Goal: Task Accomplishment & Management: Complete application form

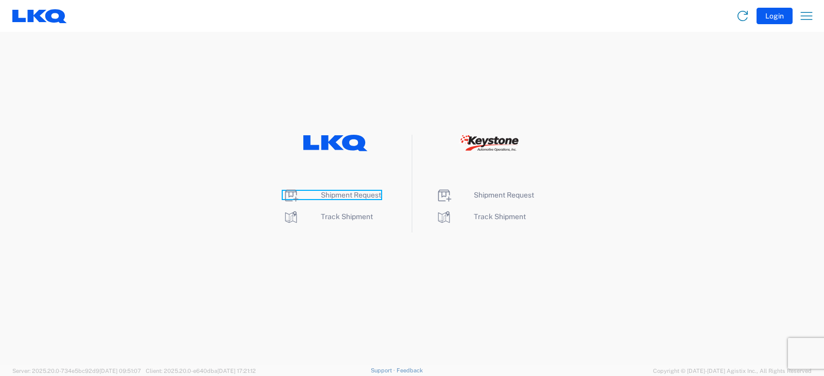
click at [349, 193] on span "Shipment Request" at bounding box center [351, 195] width 60 height 8
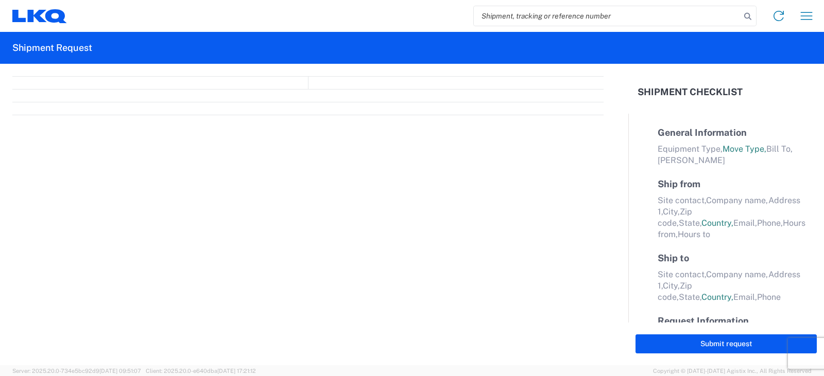
select select "FULL"
select select "LBS"
select select "IN"
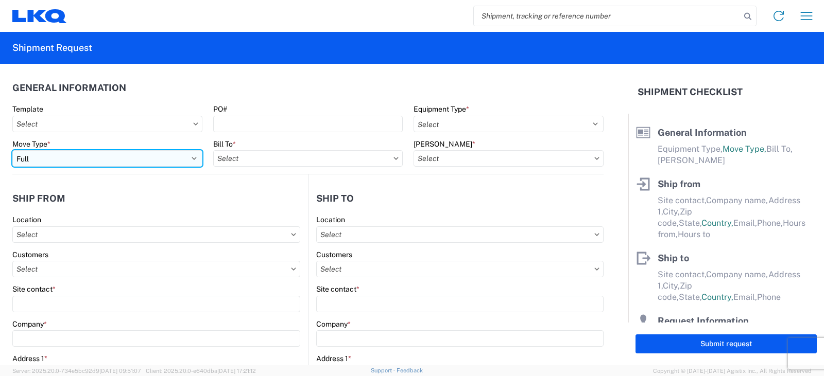
click at [68, 161] on select "Select Full Partial TL" at bounding box center [107, 158] width 190 height 16
select select "PARTIAL_TL"
click at [12, 150] on select "Select Full Partial TL" at bounding box center [107, 158] width 190 height 16
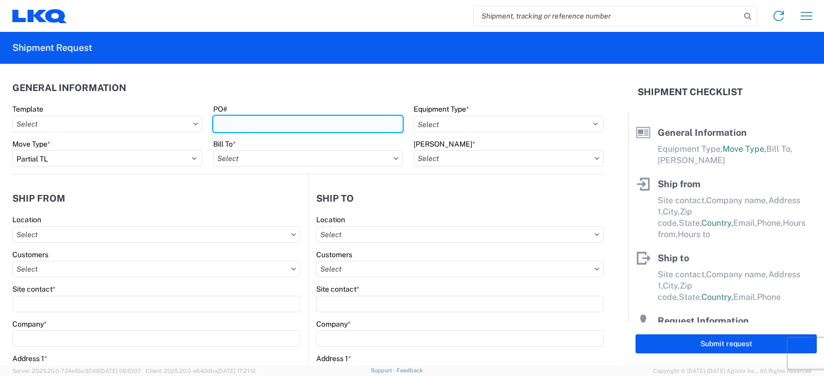
click at [223, 123] on input "PO#" at bounding box center [308, 124] width 190 height 16
type input "PWR#'S 130030, 130031, 130032--MICHAEL TORRENCE"
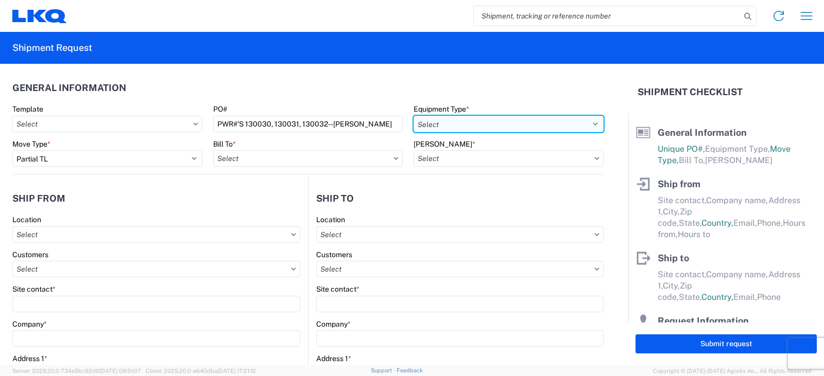
scroll to position [0, 0]
click at [427, 127] on select "Select 53’ Dry Van Flatbed Dropdeck (van) Lowboy (flatbed) Rail" at bounding box center [508, 124] width 190 height 16
select select "STDV"
click at [413, 116] on select "Select 53’ Dry Van Flatbed Dropdeck (van) Lowboy (flatbed) Rail" at bounding box center [508, 124] width 190 height 16
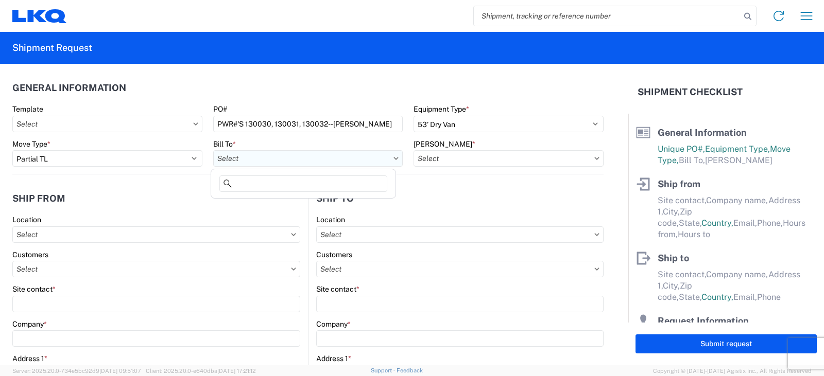
click at [285, 159] on input "text" at bounding box center [308, 158] width 190 height 16
type input "3238"
click at [268, 204] on div "3238 - Huntington IDC" at bounding box center [303, 204] width 180 height 16
type input "3238 - Huntington IDC"
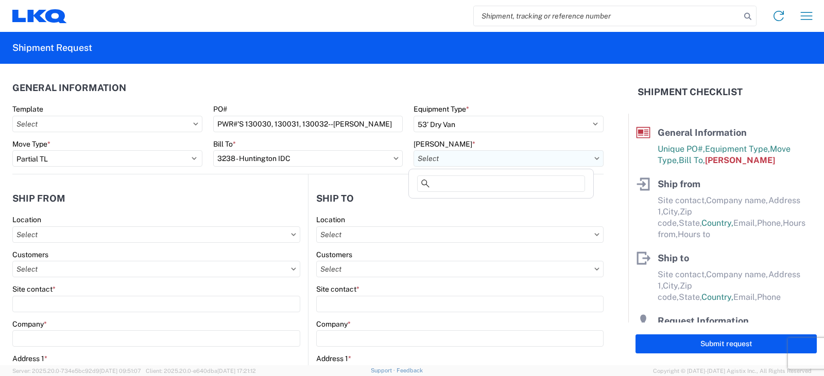
click at [429, 154] on input "text" at bounding box center [508, 158] width 190 height 16
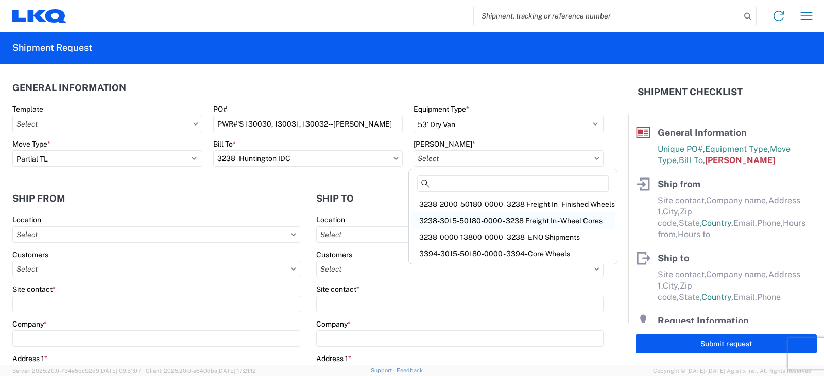
click at [444, 218] on div "3238-3015-50180-0000 - 3238 Freight In - Wheel Cores" at bounding box center [513, 221] width 204 height 16
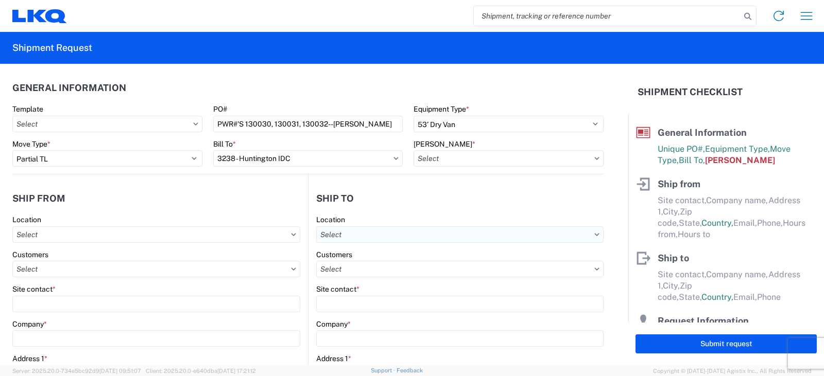
type input "3238-3015-50180-0000 - 3238 Freight In - Wheel Cores"
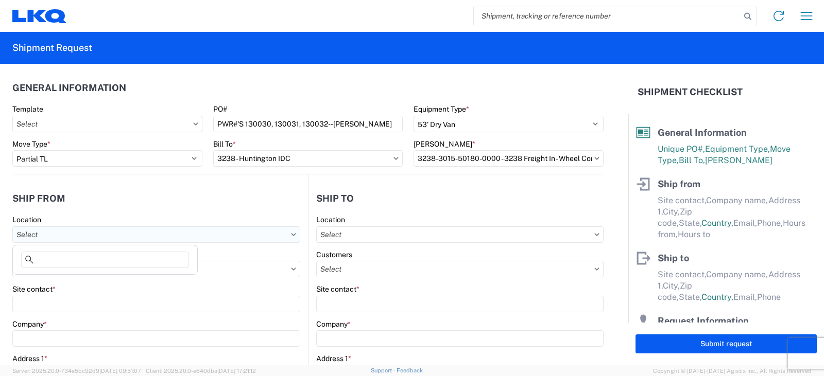
click at [46, 234] on input "text" at bounding box center [156, 235] width 288 height 16
type input "1130"
click at [50, 280] on div "1130 - LKQ Birmingham" at bounding box center [105, 280] width 180 height 16
type input "1130 - LKQ Birmingham"
type input "LKQ Corporation"
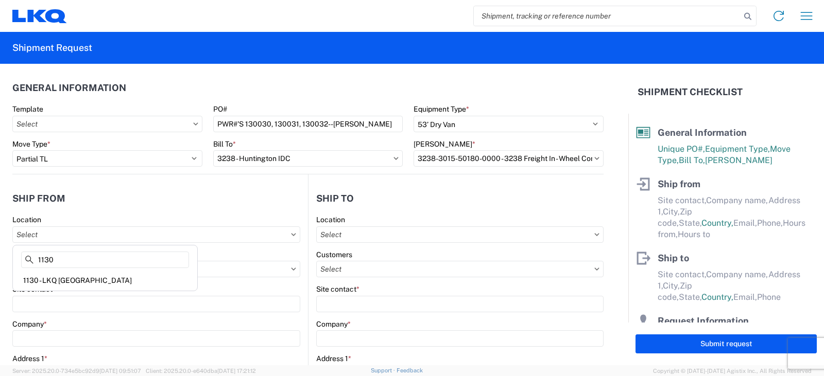
type input "24559 Highway 79 North"
type input "Trafford"
type input "35172"
select select "AL"
select select "US"
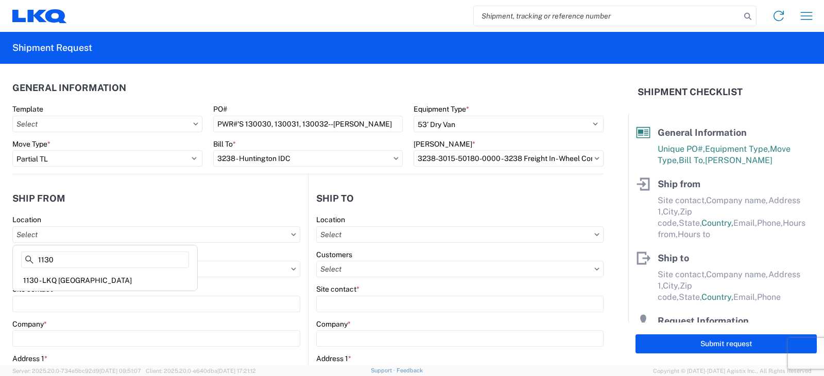
type input "205-680-6393"
type input "08:00"
type input "14:00"
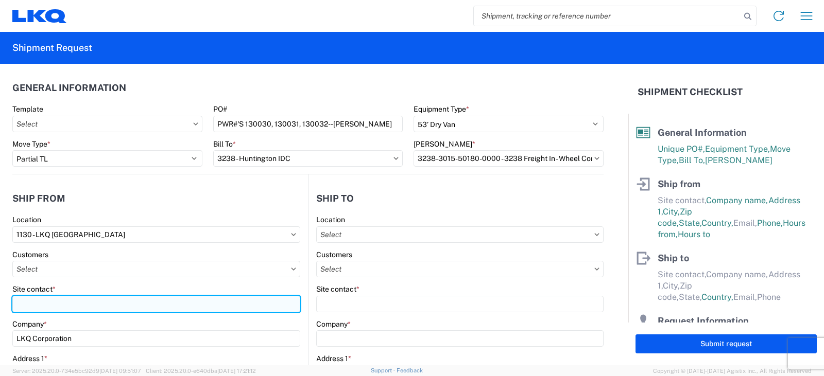
click at [23, 307] on input "Site contact *" at bounding box center [156, 304] width 288 height 16
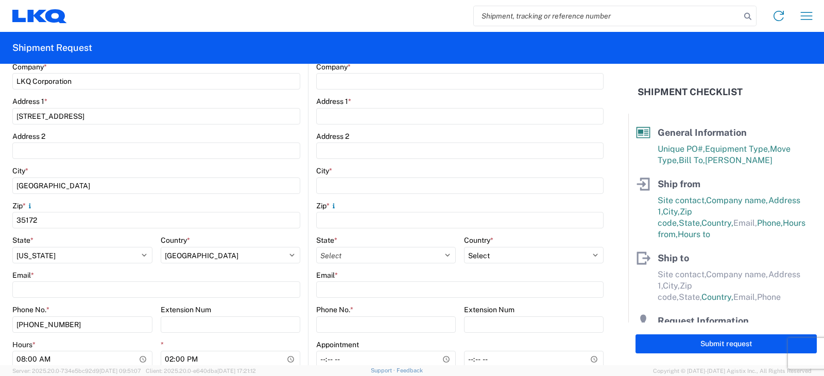
scroll to position [309, 0]
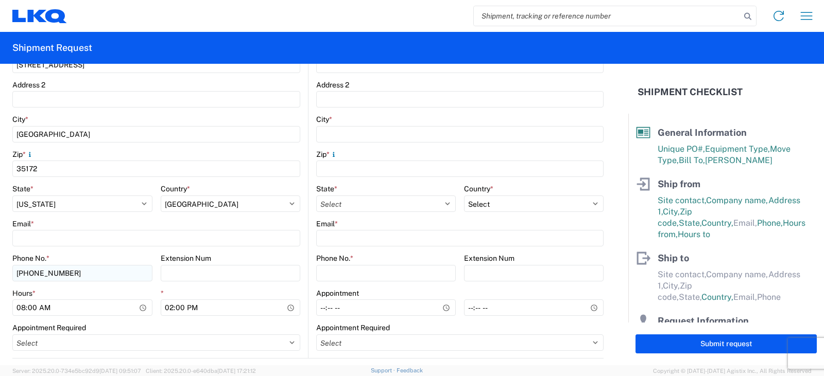
type input "DENNIS ANTKOWIAK"
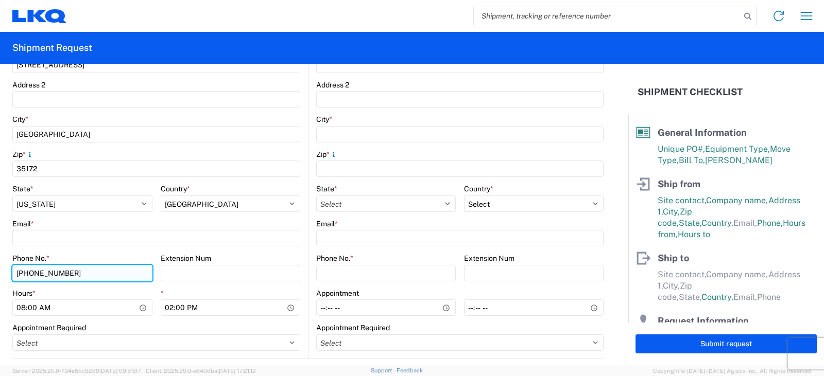
click at [74, 272] on input "205-680-6393" at bounding box center [82, 273] width 140 height 16
type input "205-680-6382"
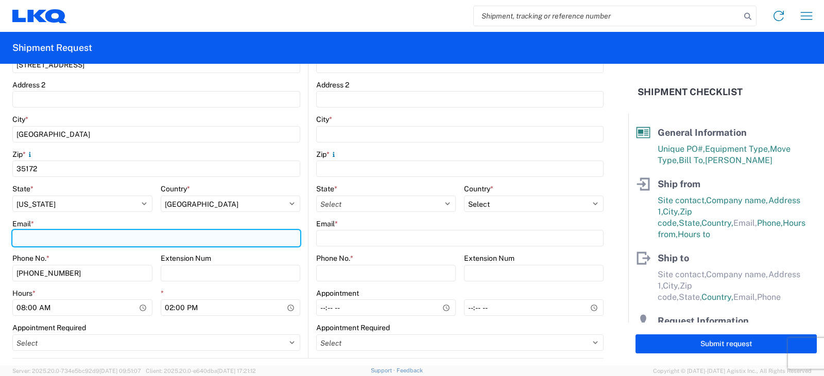
click at [25, 237] on input "Email *" at bounding box center [156, 238] width 288 height 16
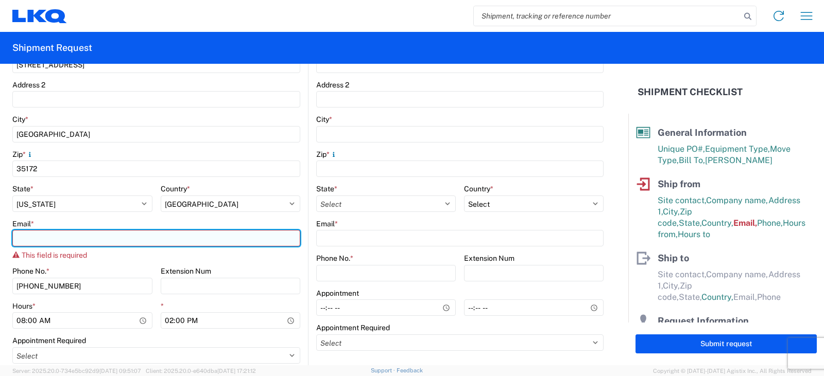
click at [38, 235] on input "Email *" at bounding box center [156, 238] width 288 height 16
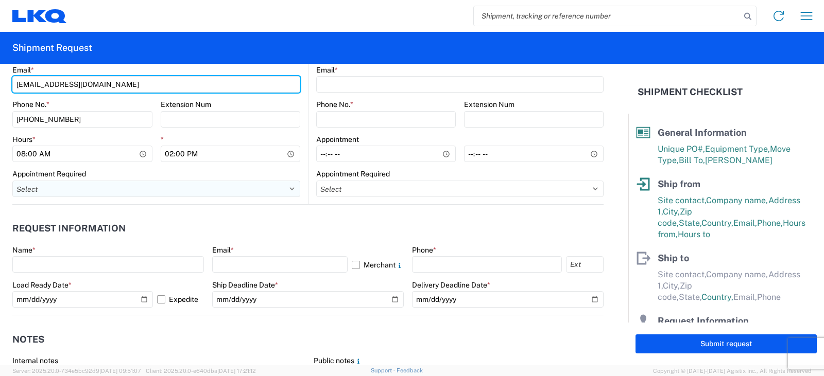
scroll to position [463, 0]
type input "dmantkowiak@lkqcorp.com"
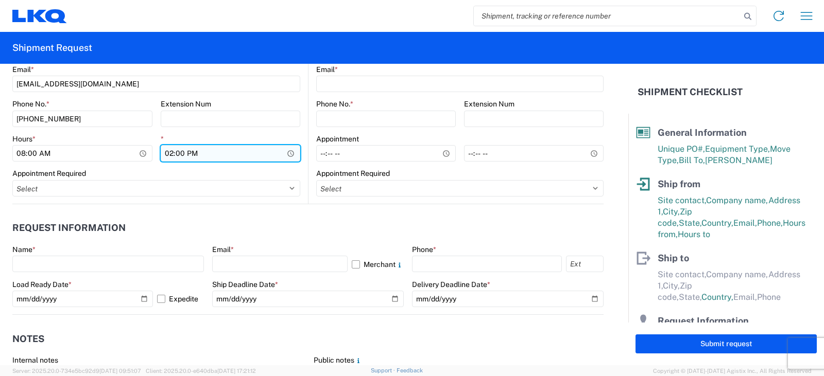
click at [165, 156] on input "14:00" at bounding box center [231, 153] width 140 height 16
type input "16:00"
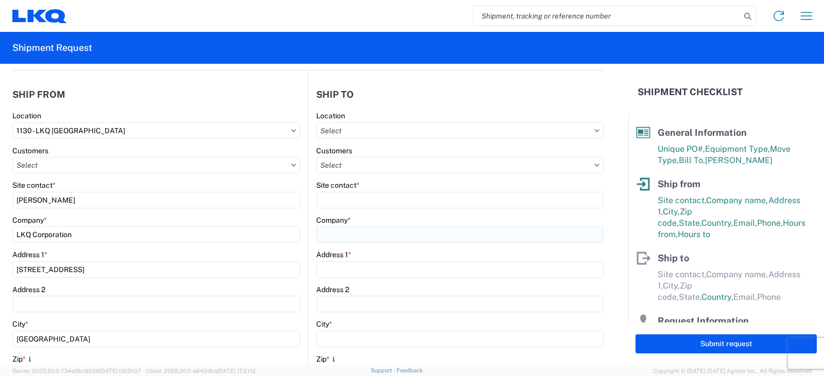
scroll to position [103, 0]
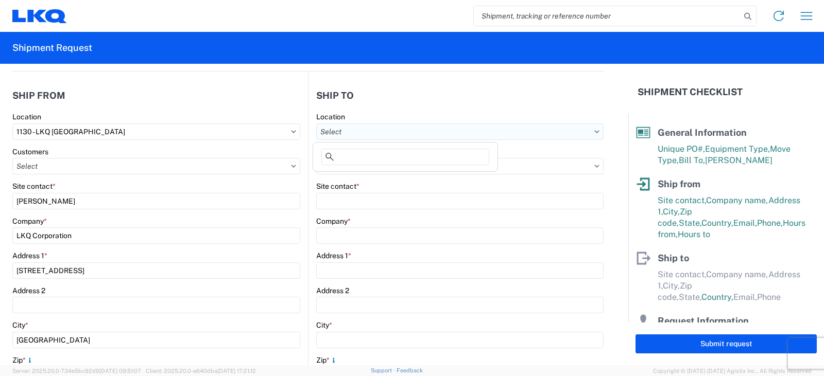
click at [327, 133] on input "text" at bounding box center [459, 132] width 287 height 16
type input "3238"
click at [345, 177] on div "3238 - Huntington IDC" at bounding box center [405, 177] width 180 height 16
type input "3238 - Huntington IDC"
type input "LKQ Corporation"
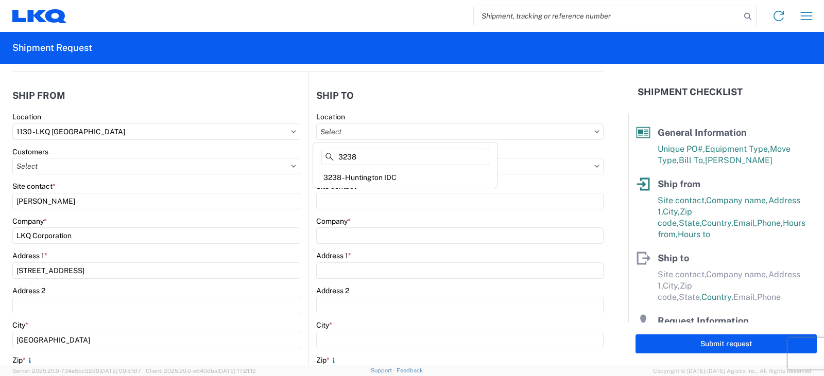
type input "1870 Riverfork Drive W"
type input "Huntington"
type input "46750"
select select "US"
type input "07:00"
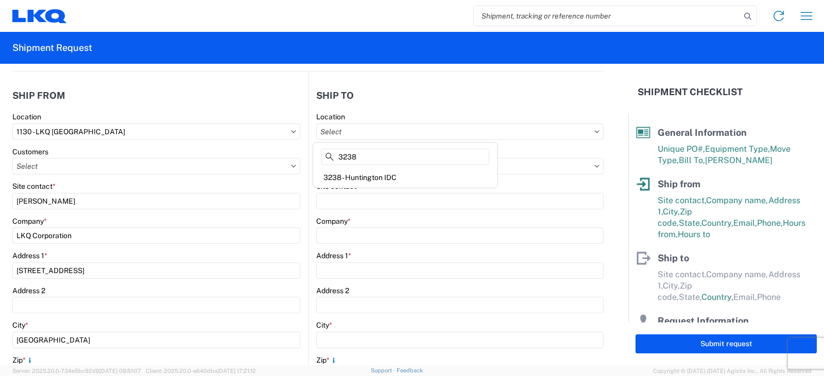
type input "17:00"
select select
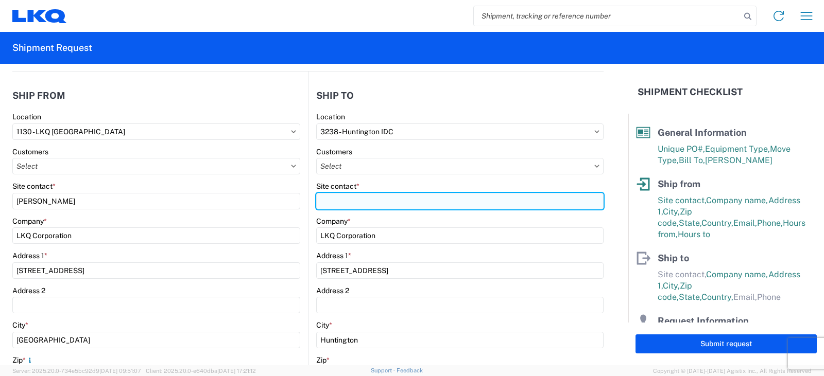
click at [320, 200] on input "Site contact *" at bounding box center [459, 201] width 287 height 16
type input "d"
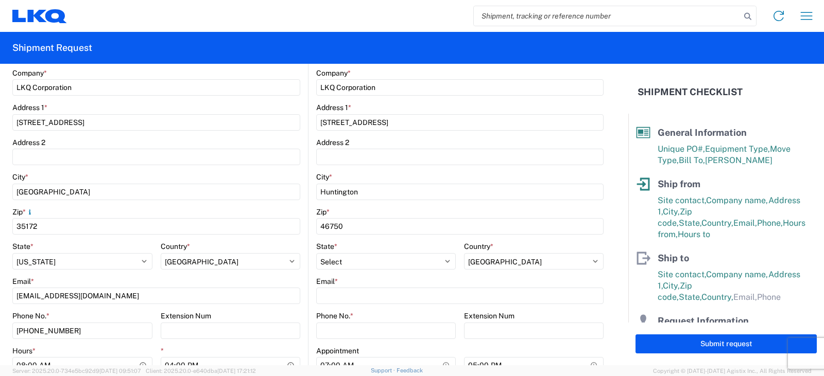
scroll to position [309, 0]
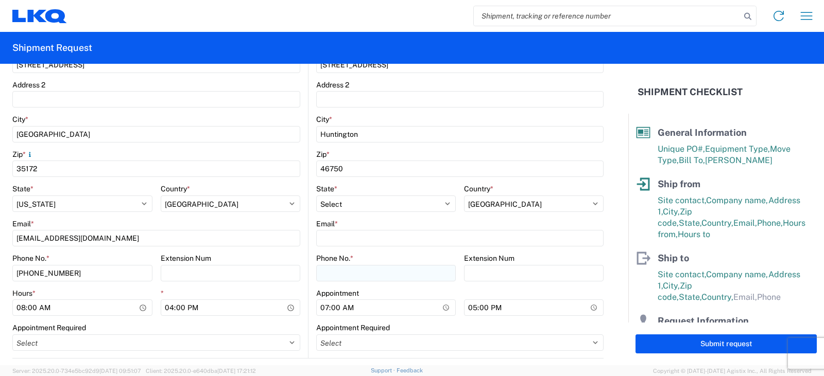
type input "DEE SNEAD"
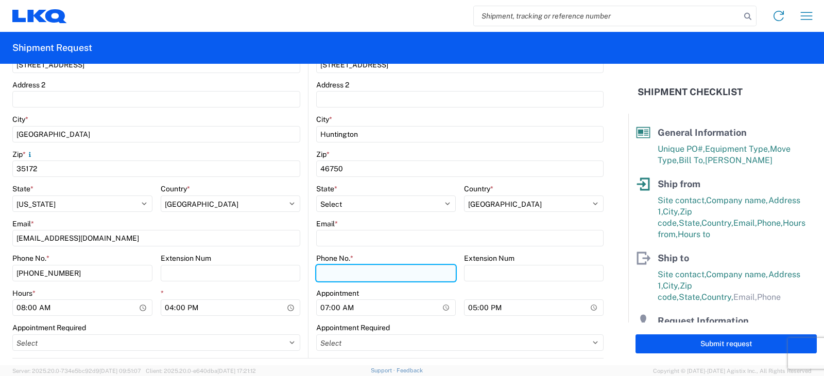
click at [327, 274] on input "Phone No. *" at bounding box center [386, 273] width 140 height 16
type input "260-359-7402"
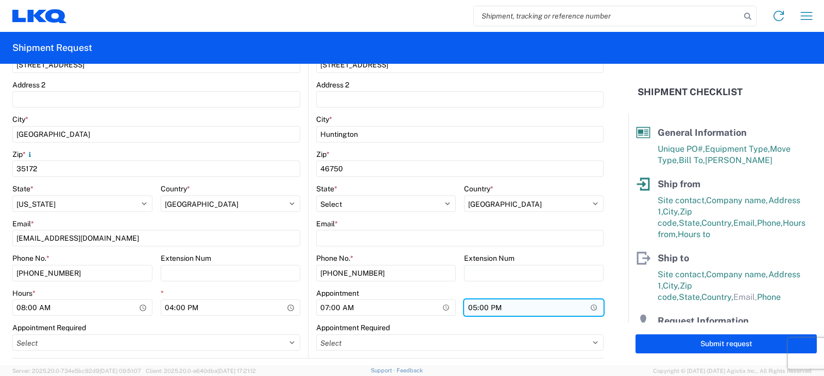
drag, startPoint x: 467, startPoint y: 310, endPoint x: 467, endPoint y: 305, distance: 5.7
click at [467, 310] on input "17:00" at bounding box center [534, 308] width 140 height 16
type input "15:00"
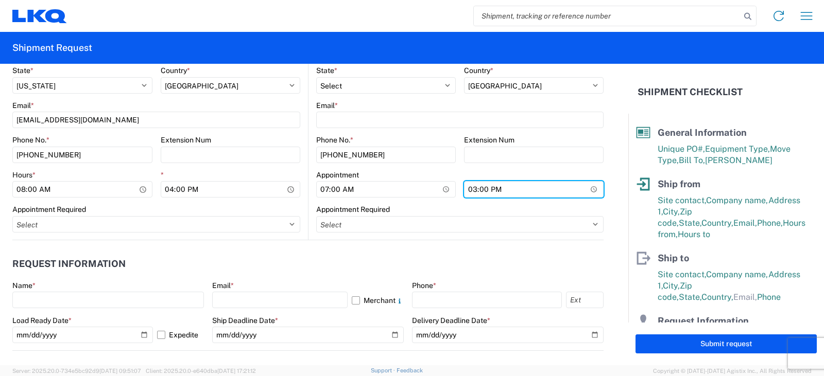
scroll to position [463, 0]
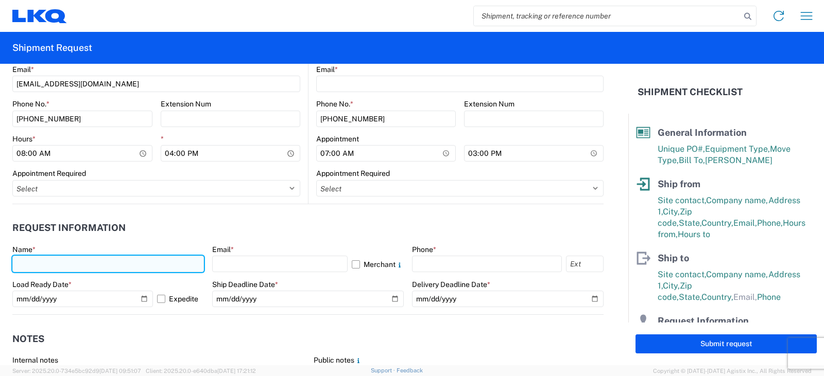
click at [35, 266] on input "text" at bounding box center [108, 264] width 192 height 16
type input "DEE SNEAD"
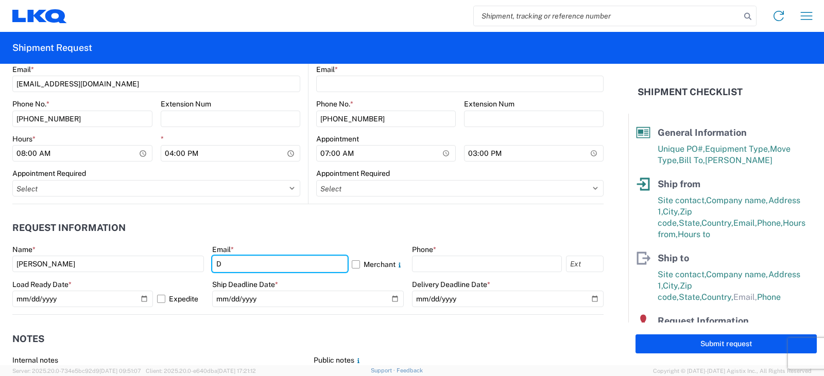
type input "drsnead@lkqcorp.com"
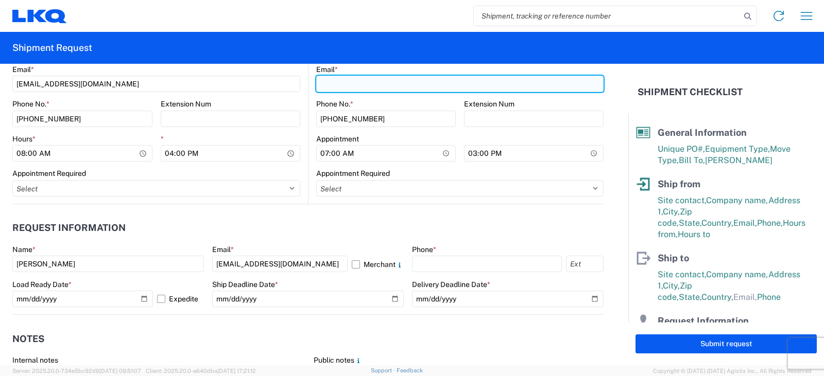
click at [327, 84] on input "Email *" at bounding box center [459, 84] width 287 height 16
type input "drsnead@lkqcorp.com"
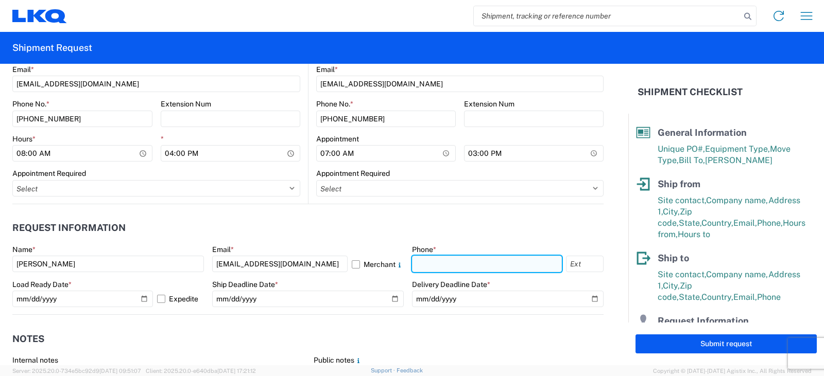
click at [434, 268] on input "text" at bounding box center [487, 264] width 150 height 16
type input "260-359-7402"
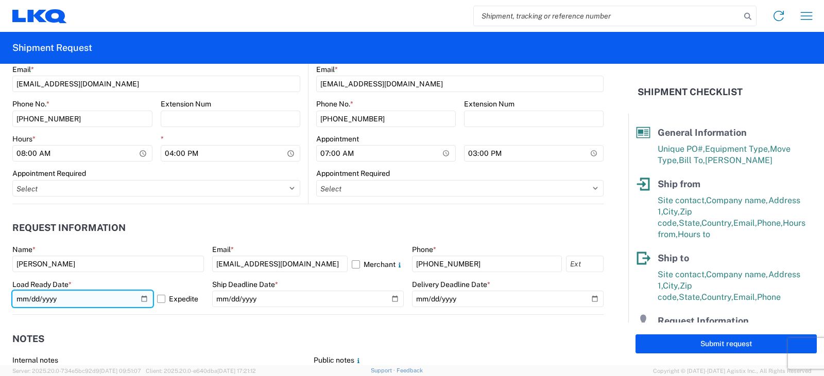
click at [140, 299] on input "2025-10-13" at bounding box center [82, 299] width 141 height 16
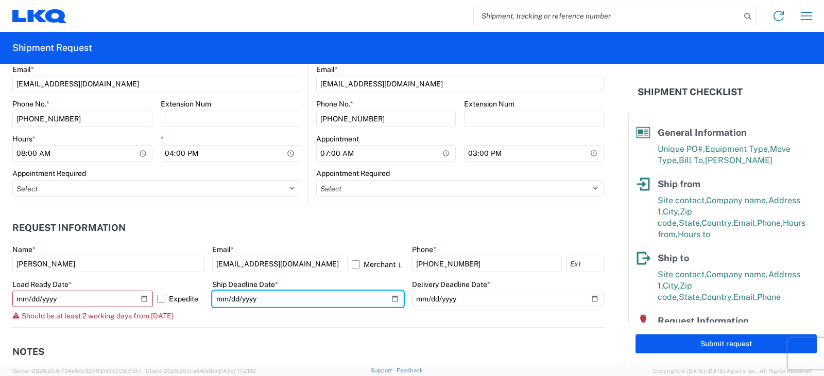
click at [388, 299] on input "date" at bounding box center [308, 299] width 192 height 16
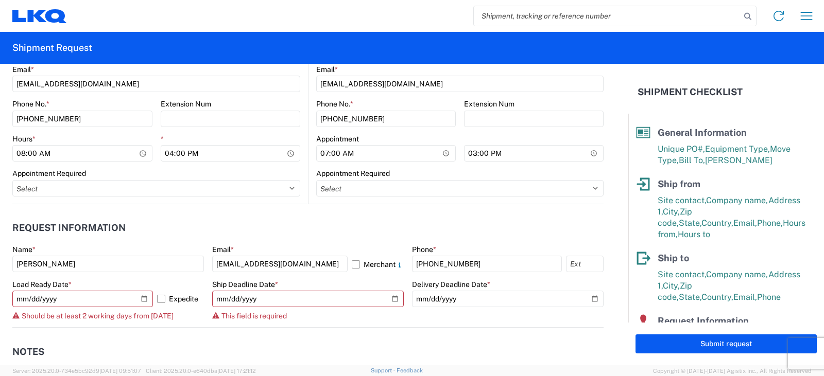
click at [360, 233] on header "Request Information" at bounding box center [307, 228] width 591 height 23
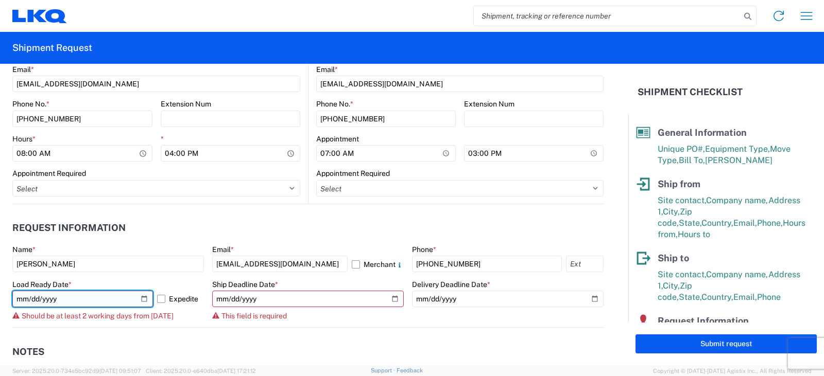
click at [138, 297] on input "2025-10-10" at bounding box center [82, 299] width 141 height 16
type input "2025-10-13"
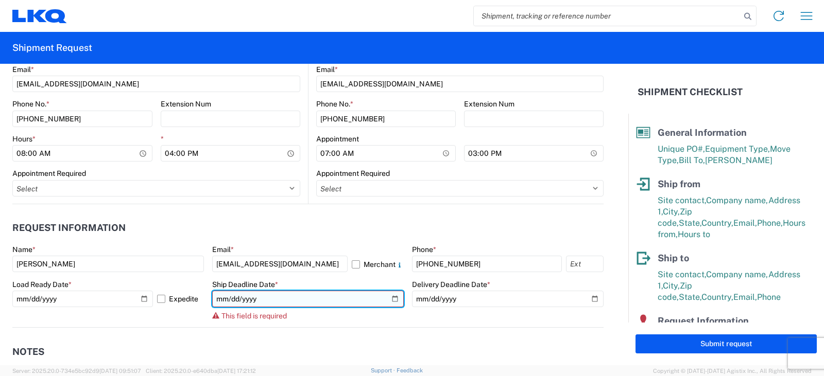
click at [391, 298] on input "date" at bounding box center [308, 299] width 192 height 16
type input "2025-10-13"
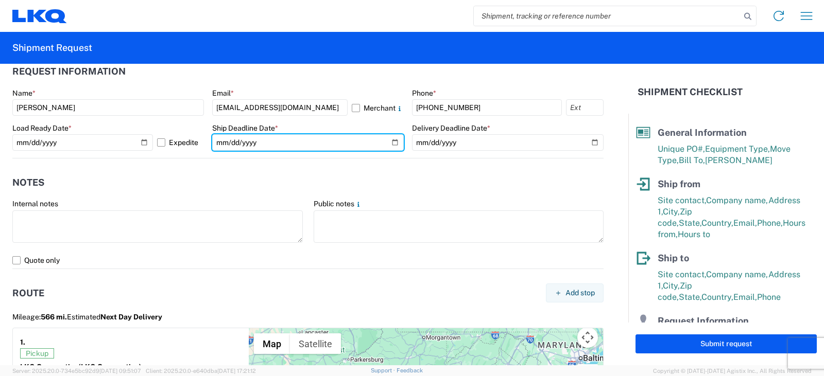
scroll to position [618, 0]
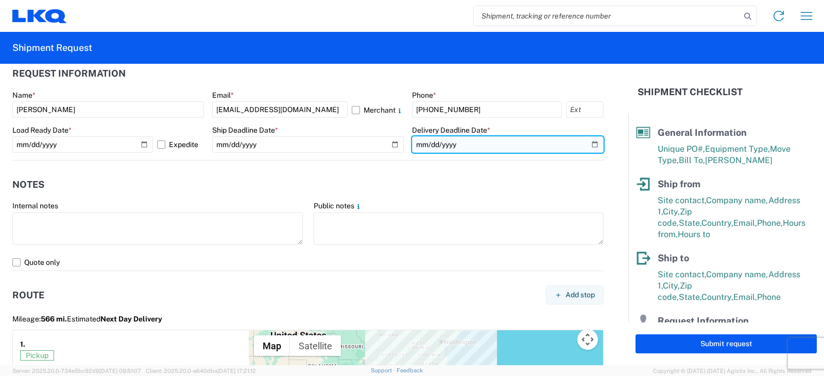
click at [587, 143] on input "date" at bounding box center [508, 144] width 192 height 16
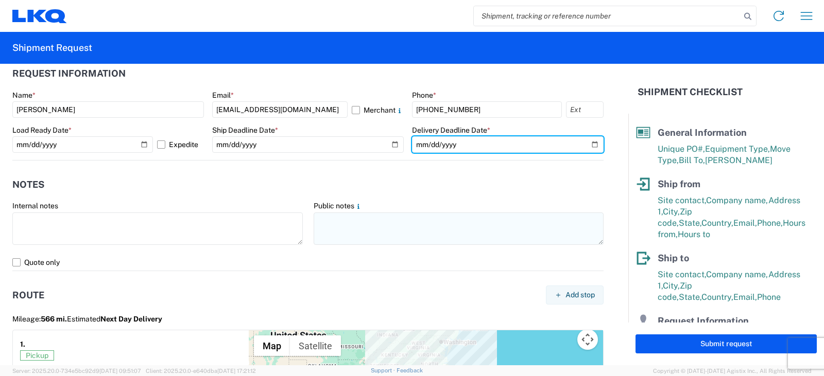
type input "2025-10-15"
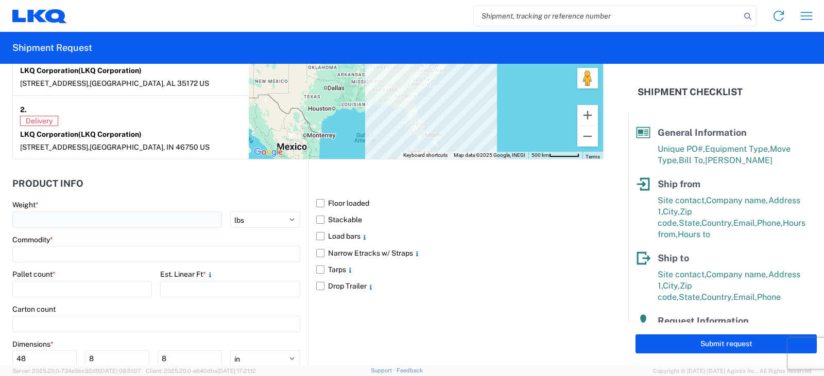
scroll to position [927, 0]
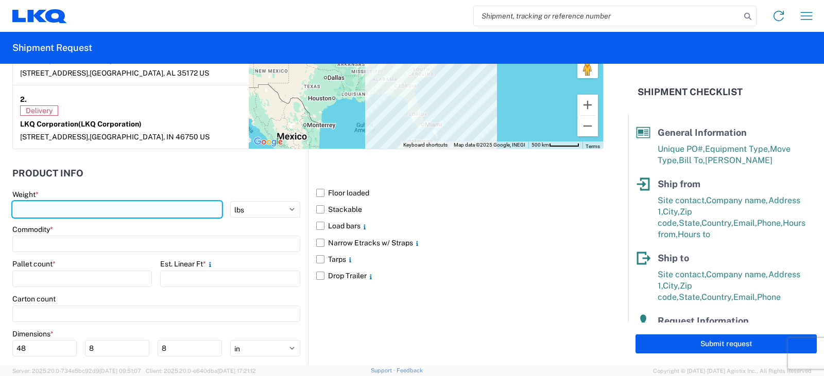
click at [37, 205] on input "number" at bounding box center [117, 209] width 210 height 16
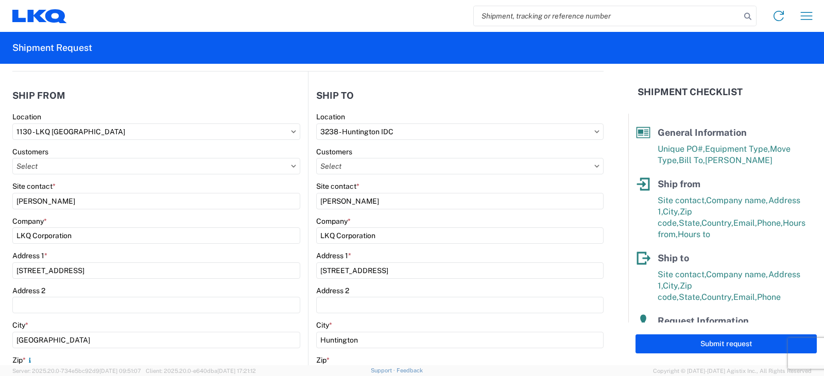
scroll to position [0, 0]
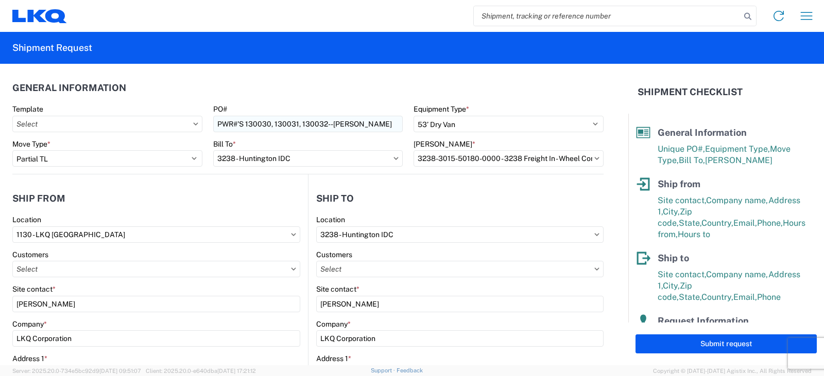
type input "5376"
click at [213, 124] on input "PWR#'S 130030, 130031, 130032--MICHAEL TORRENCE" at bounding box center [308, 124] width 190 height 16
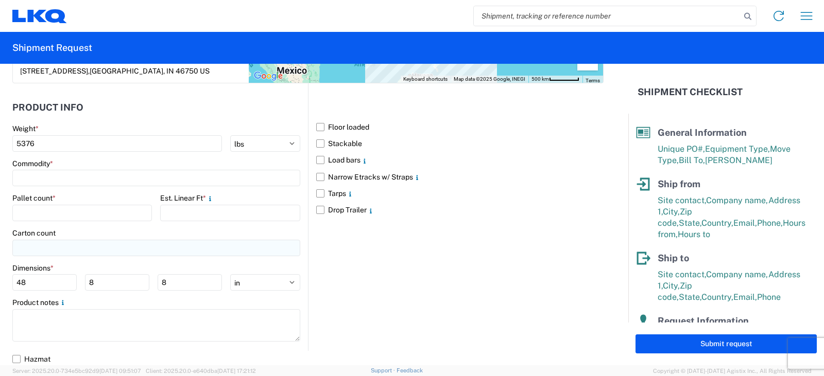
scroll to position [995, 0]
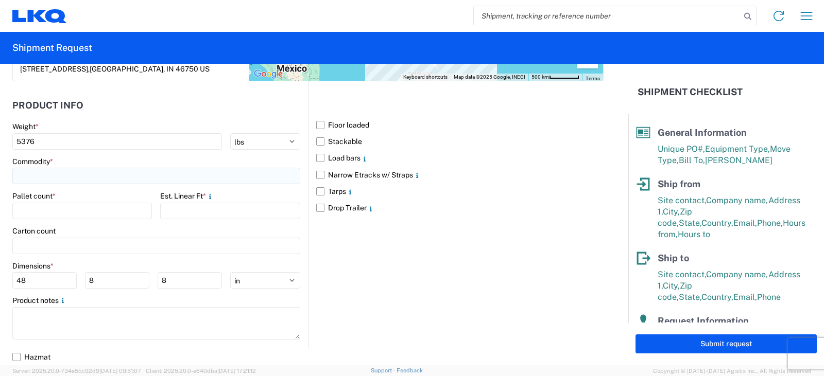
type input "ALUMINUM AND STEEL PWR#'S 130030, 130031, 130032--MICHAEL TORRENCE"
click at [31, 173] on input at bounding box center [156, 176] width 288 height 16
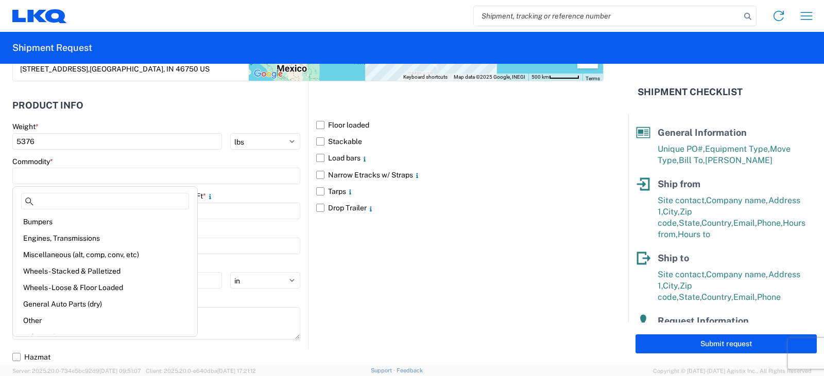
drag, startPoint x: 60, startPoint y: 271, endPoint x: 55, endPoint y: 266, distance: 7.7
click at [60, 271] on div "Wheels - Stacked & Palletized" at bounding box center [105, 271] width 180 height 16
type input "Wheels - Stacked & Palletized"
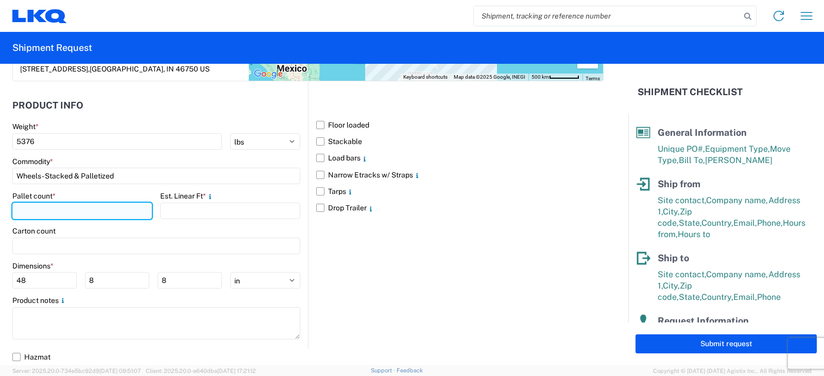
click at [30, 212] on input "number" at bounding box center [82, 211] width 140 height 16
type input "7"
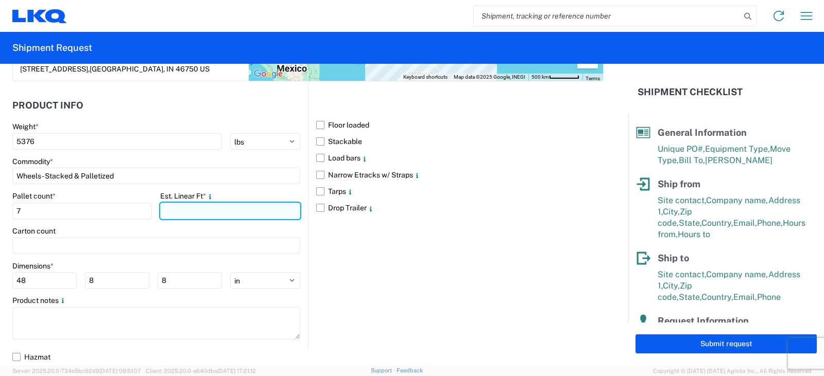
click at [168, 209] on input "number" at bounding box center [230, 211] width 140 height 16
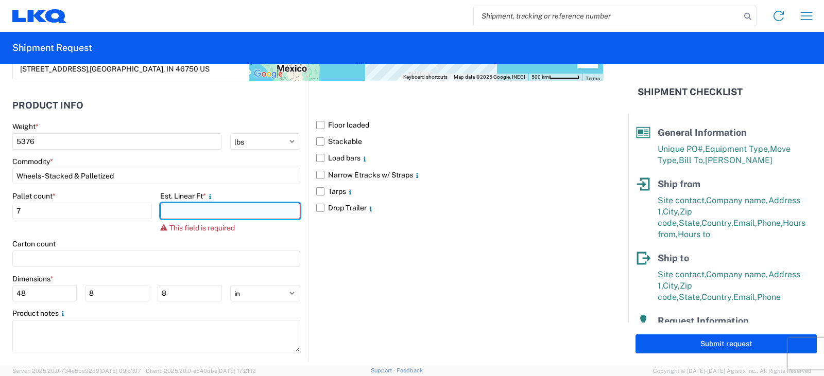
click at [187, 210] on input "number" at bounding box center [230, 211] width 140 height 16
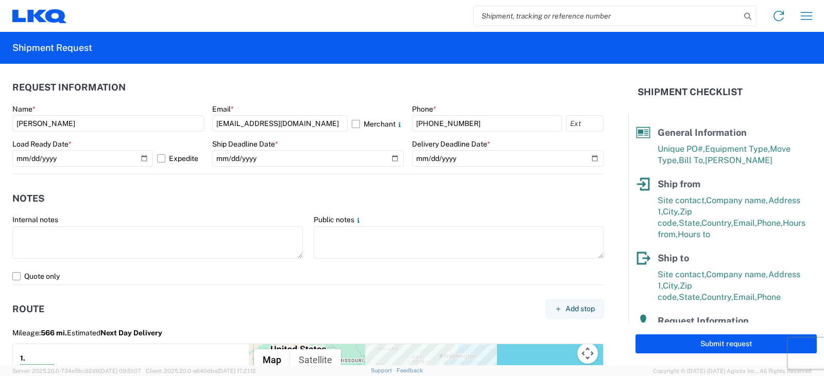
scroll to position [583, 0]
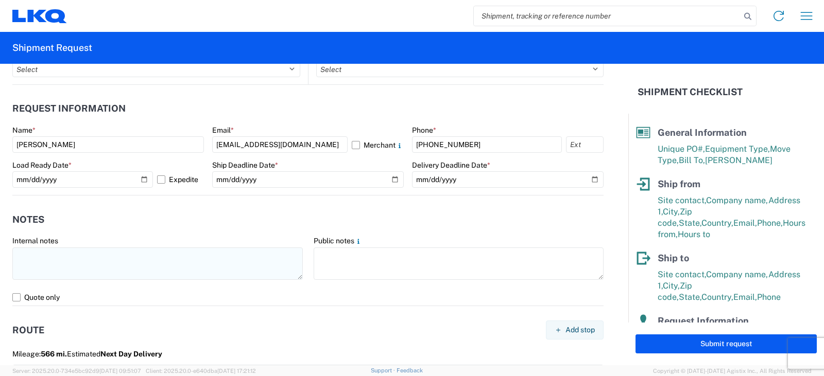
type input "20"
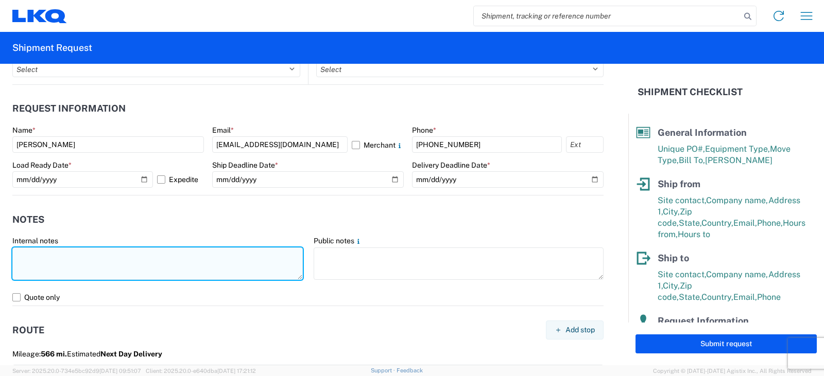
click at [18, 254] on textarea at bounding box center [157, 264] width 290 height 32
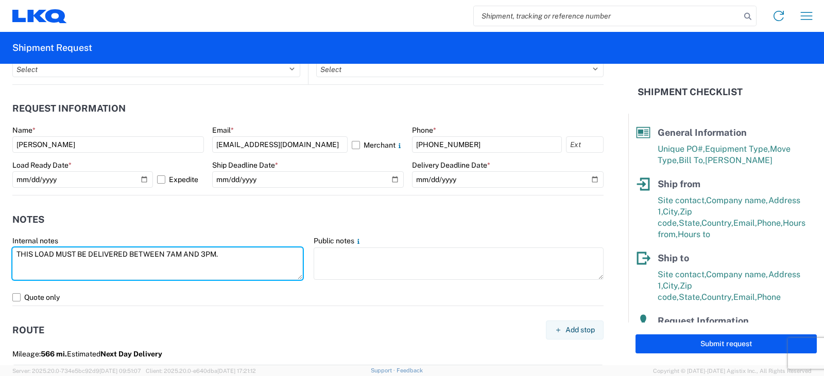
type textarea "THIS LOAD MUST BE DELIVERED BETWEEN 7AM AND 3PM."
drag, startPoint x: 228, startPoint y: 253, endPoint x: 13, endPoint y: 254, distance: 214.7
click at [13, 254] on textarea "THIS LOAD MUST BE DELIVERED BETWEEN 7AM AND 3PM." at bounding box center [157, 264] width 290 height 32
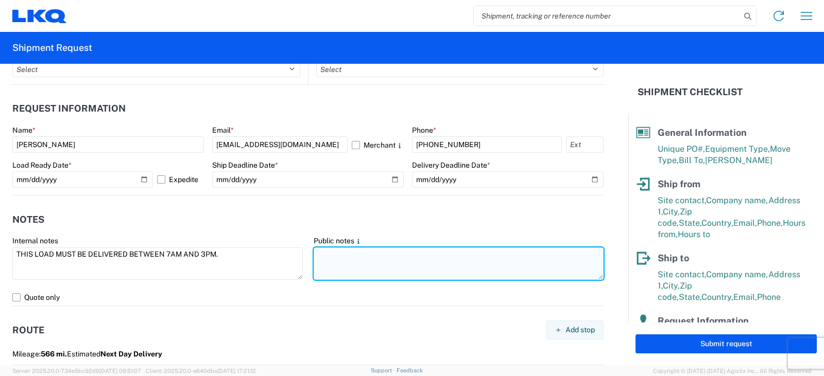
click at [327, 253] on textarea at bounding box center [459, 264] width 290 height 32
paste textarea "THIS LOAD MUST BE DELIVERED BETWEEN 7AM AND 3PM."
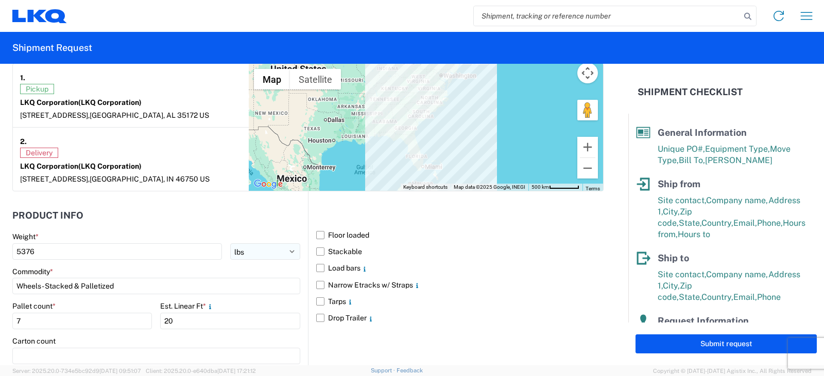
scroll to position [995, 0]
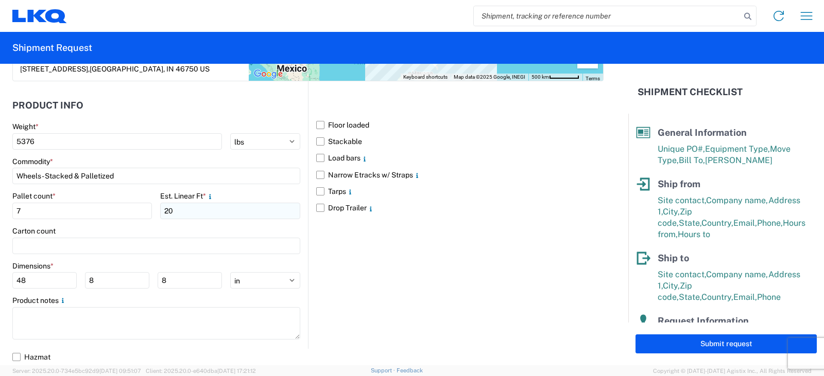
type textarea "THIS LOAD MUST BE DELIVERED BETWEEN 7AM AND 3PM."
click at [171, 211] on input "20" at bounding box center [230, 211] width 140 height 16
type input "2"
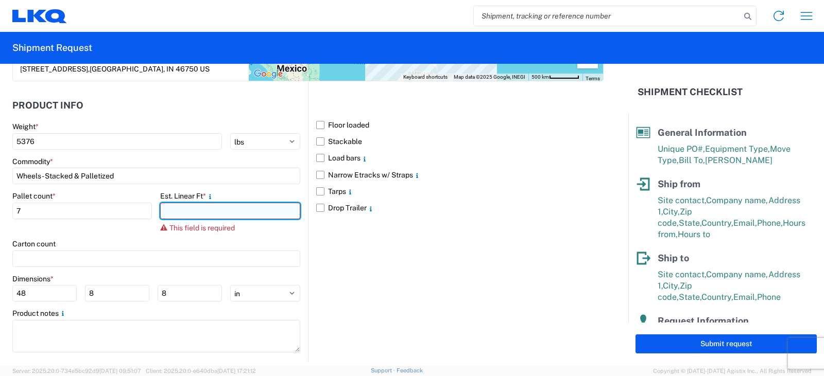
click at [168, 212] on input "number" at bounding box center [230, 211] width 140 height 16
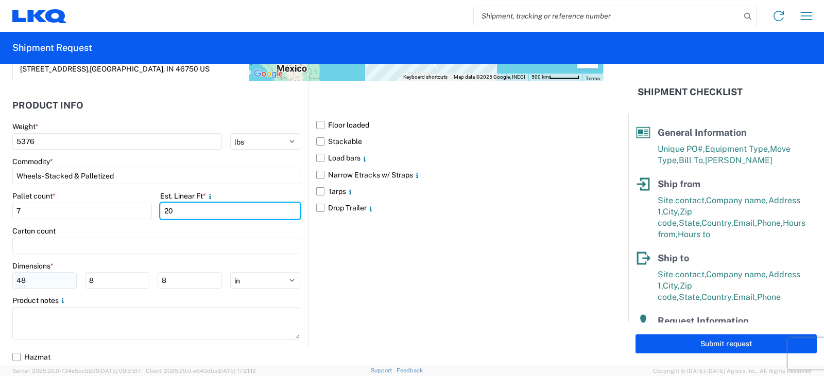
type input "20"
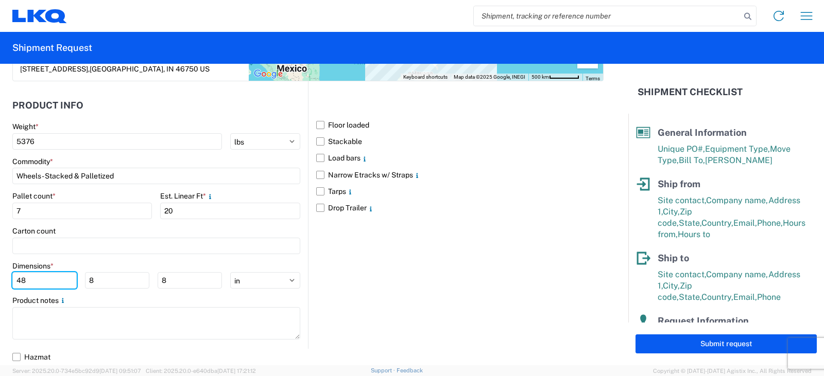
drag, startPoint x: 27, startPoint y: 277, endPoint x: 7, endPoint y: 277, distance: 20.1
click at [7, 277] on form "General Information Template PO# ALUMINUM AND STEEL PWR#'S 130030, 130031, 1300…" at bounding box center [314, 215] width 628 height 302
type input "60"
type input "48"
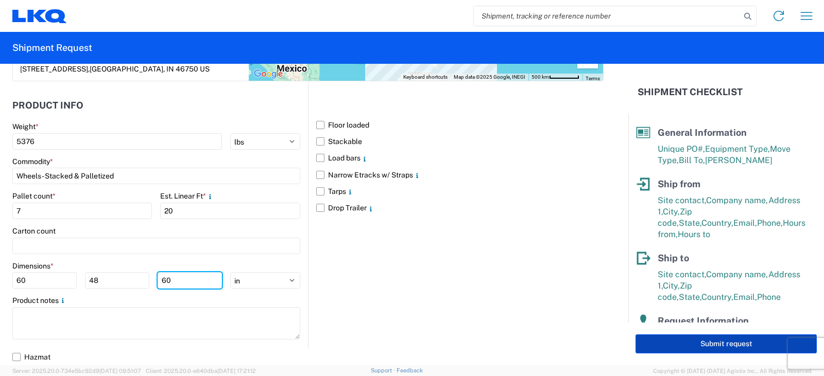
type input "60"
click at [718, 347] on button "Submit request" at bounding box center [725, 344] width 181 height 19
